Goal: Transaction & Acquisition: Subscribe to service/newsletter

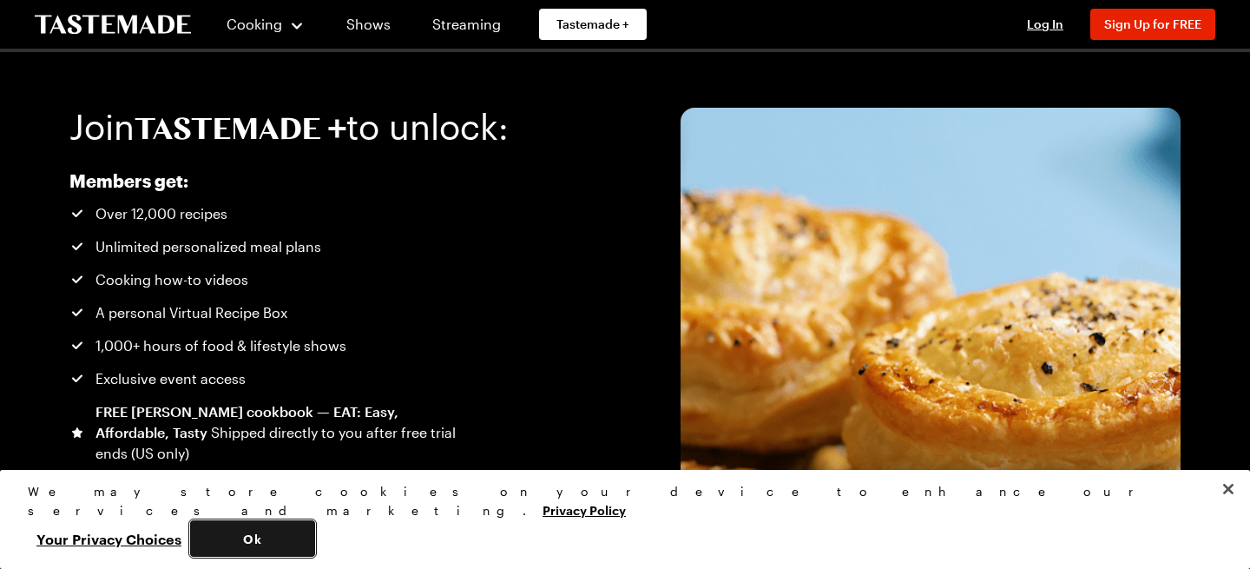
click at [315, 536] on button "Ok" at bounding box center [252, 538] width 125 height 36
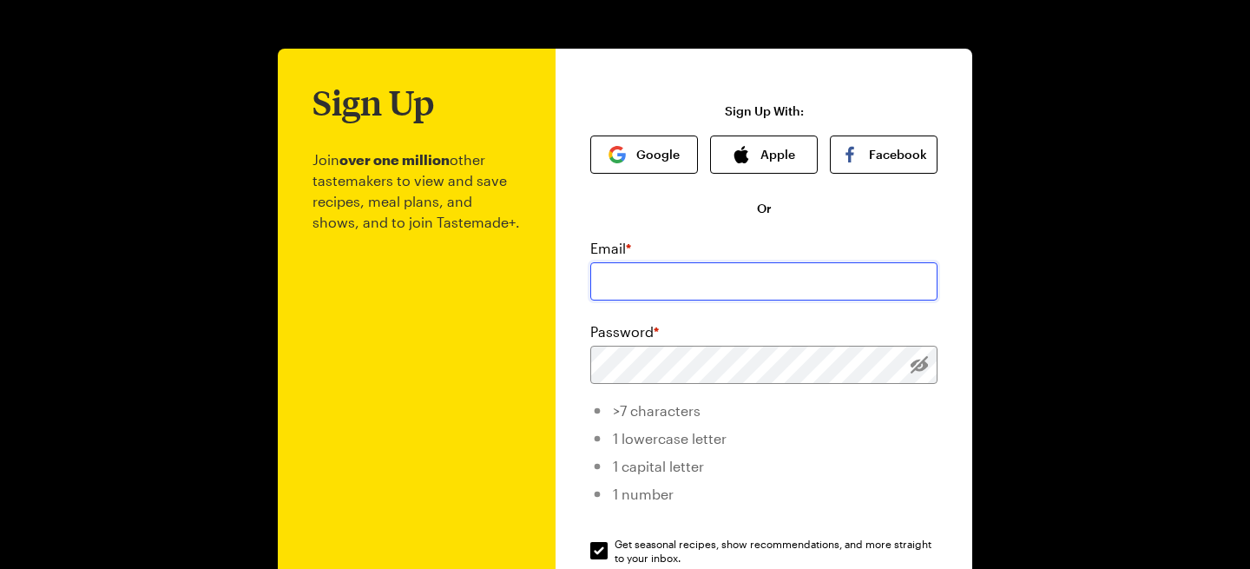
click at [796, 284] on input "email" at bounding box center [763, 281] width 347 height 38
type input "[EMAIL_ADDRESS][DOMAIN_NAME]"
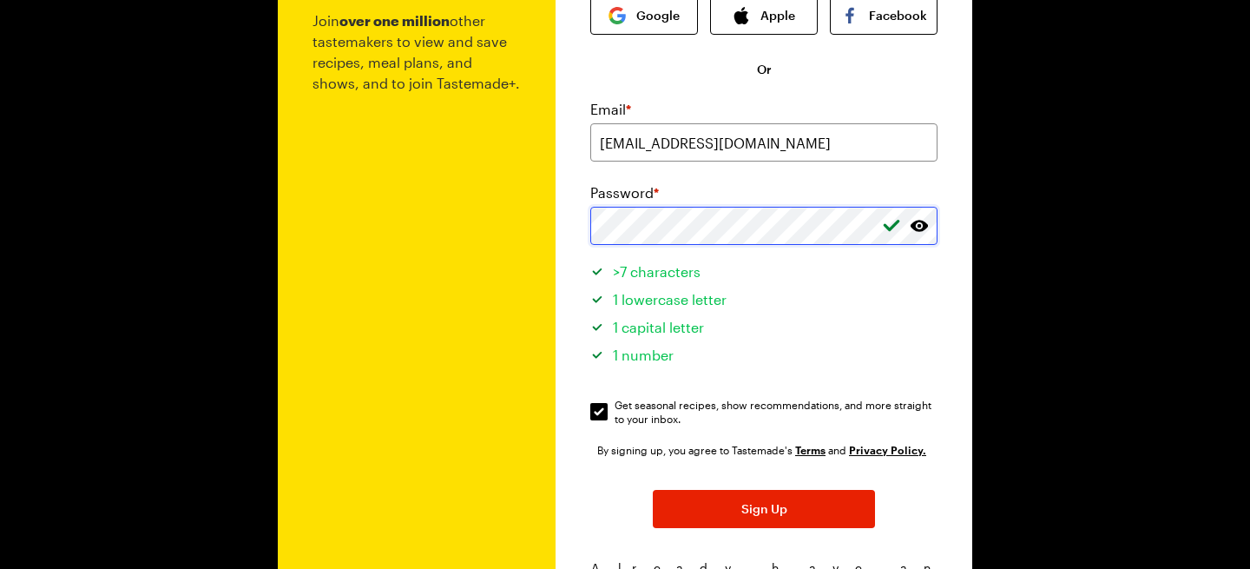
scroll to position [142, 0]
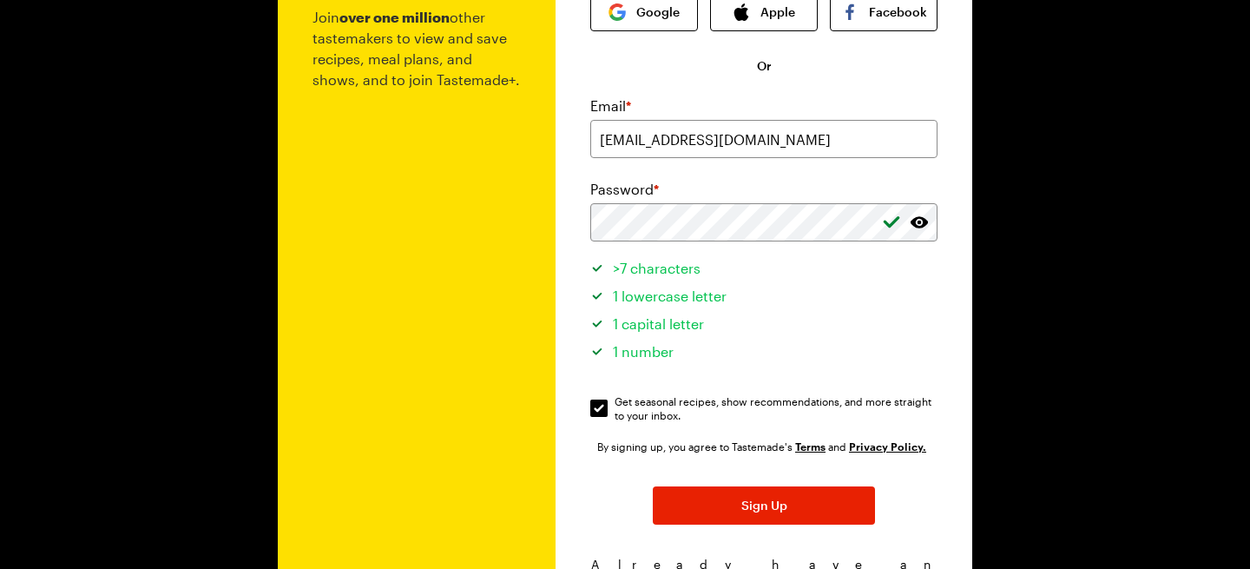
click at [760, 485] on div "By signing up, you agree to Tastemade's Terms and Privacy Policy. Sign Up Alrea…" at bounding box center [763, 513] width 347 height 153
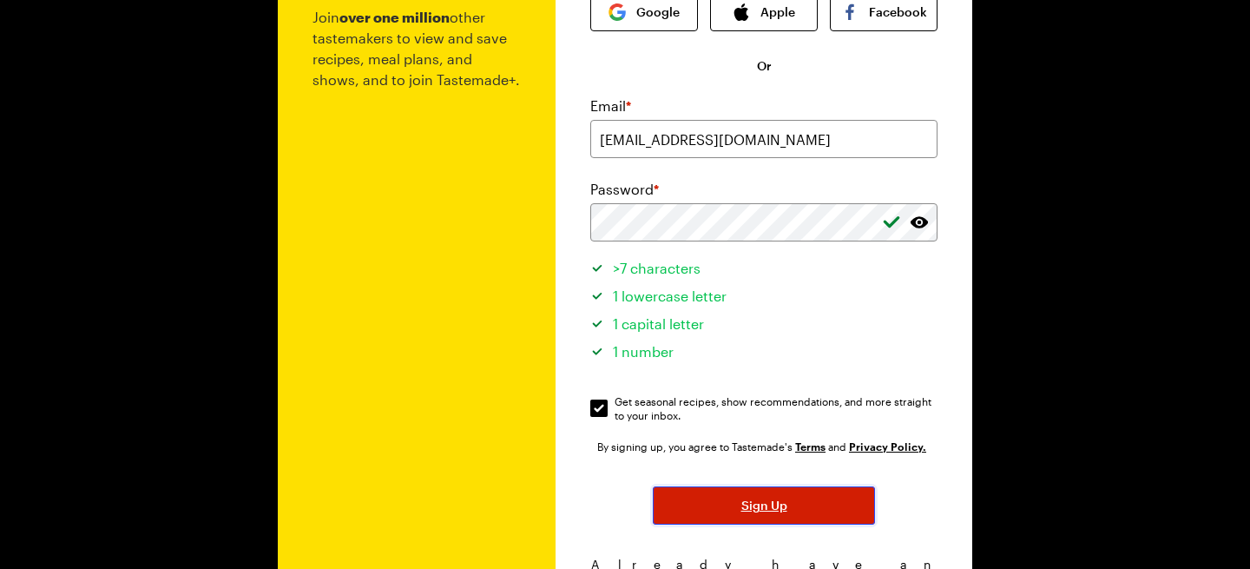
click at [780, 508] on span "Sign Up" at bounding box center [764, 505] width 46 height 17
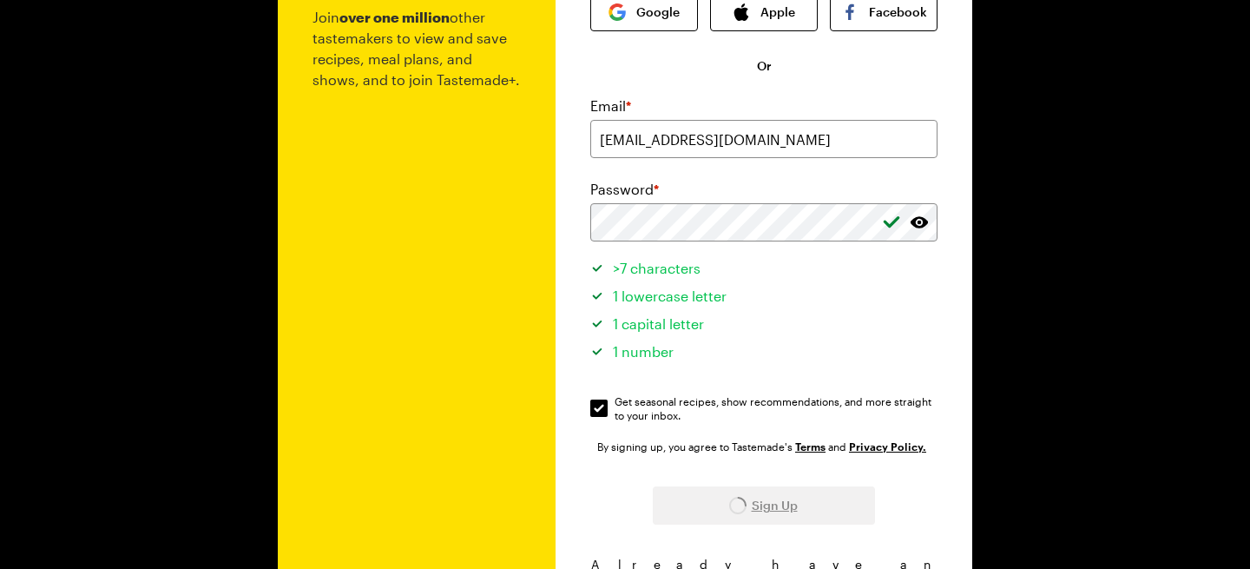
scroll to position [0, 0]
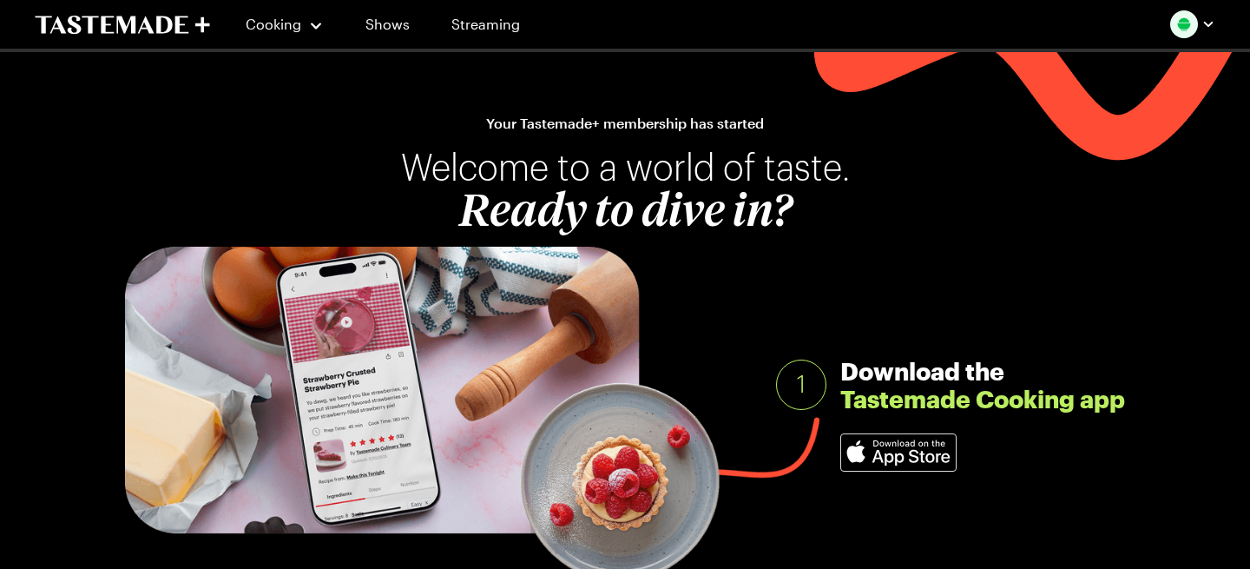
click at [892, 458] on img at bounding box center [898, 452] width 115 height 36
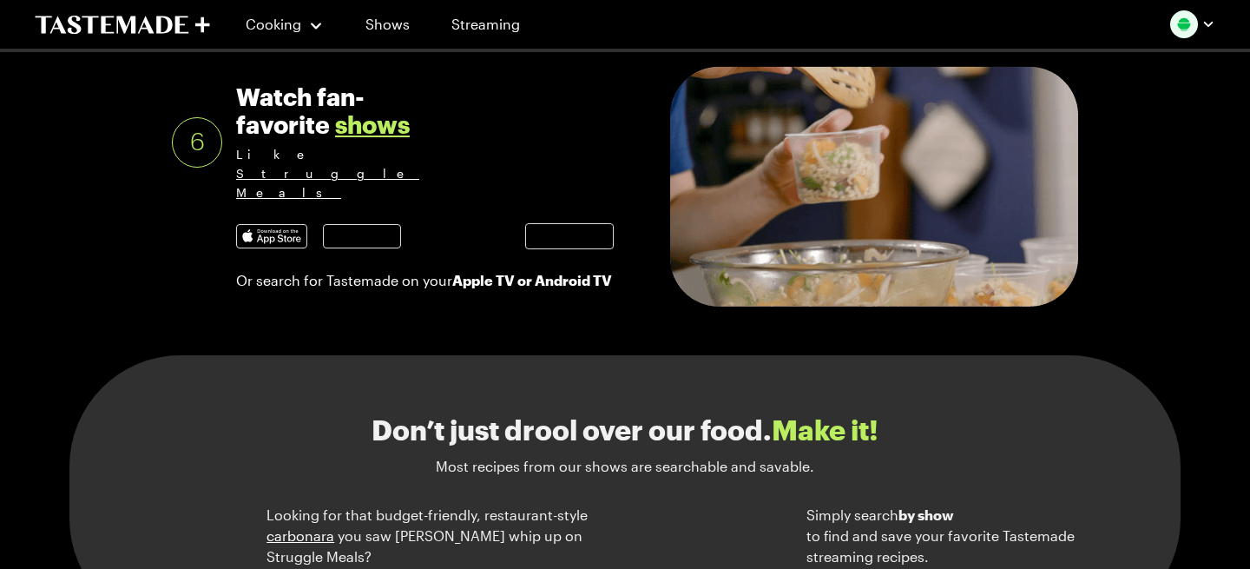
scroll to position [1711, 0]
